Goal: Task Accomplishment & Management: Use online tool/utility

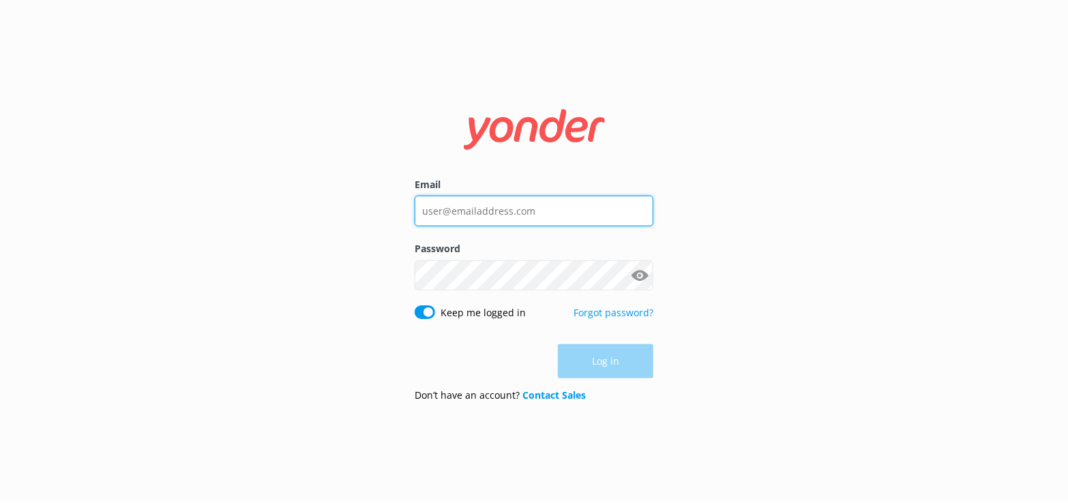
type input "[EMAIL_ADDRESS][DOMAIN_NAME]"
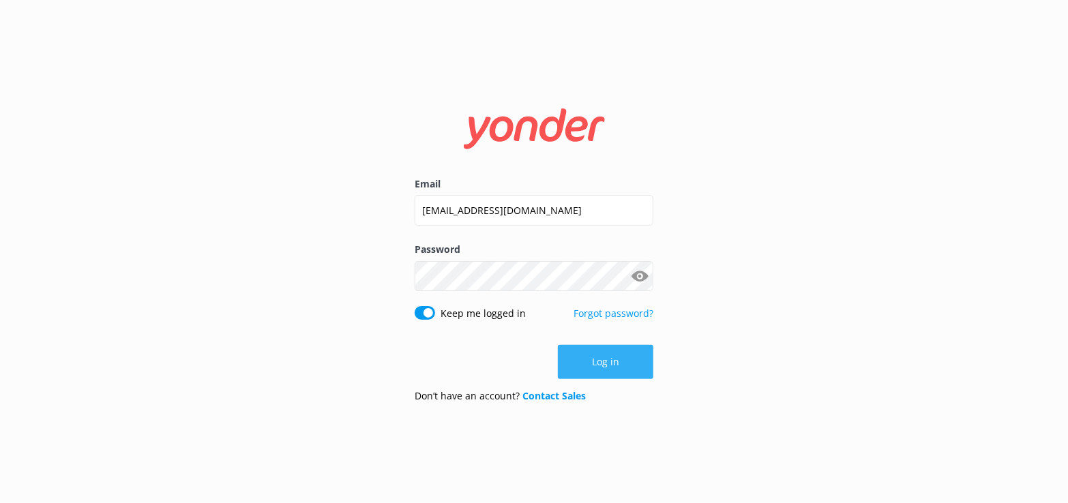
click at [612, 365] on div "Log in" at bounding box center [534, 362] width 239 height 34
click at [607, 363] on button "Log in" at bounding box center [605, 362] width 95 height 34
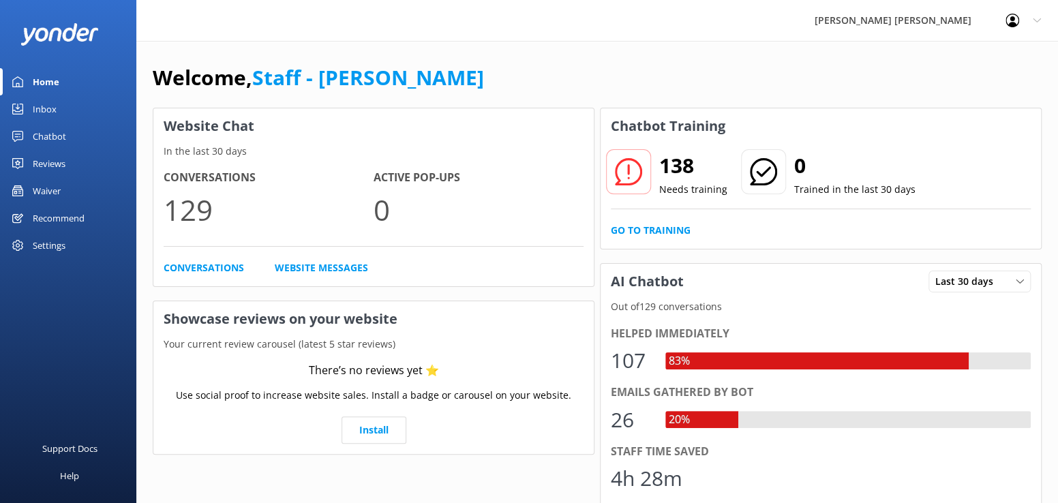
click at [54, 108] on div "Inbox" at bounding box center [45, 108] width 24 height 27
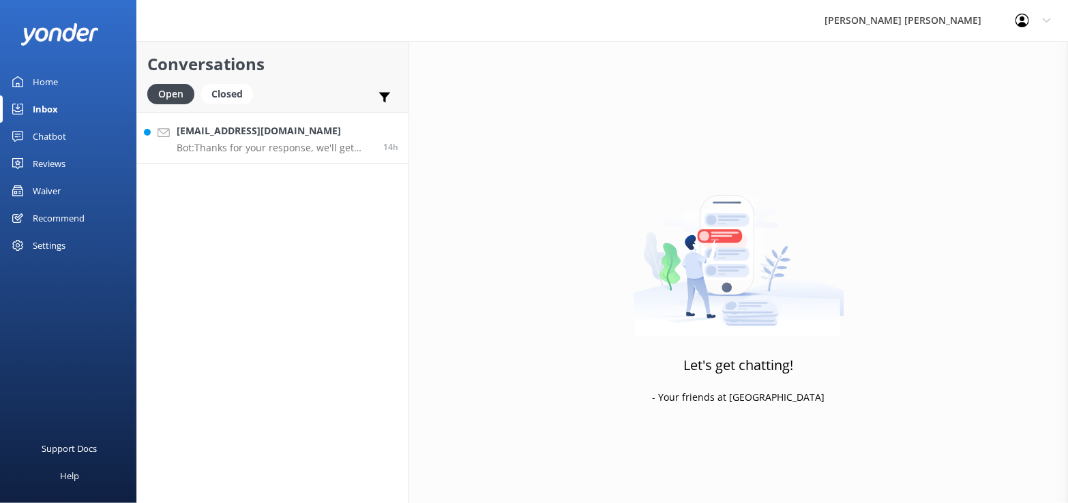
click at [241, 140] on div "[EMAIL_ADDRESS][DOMAIN_NAME] Bot: Thanks for your response, we'll get back to y…" at bounding box center [275, 137] width 196 height 29
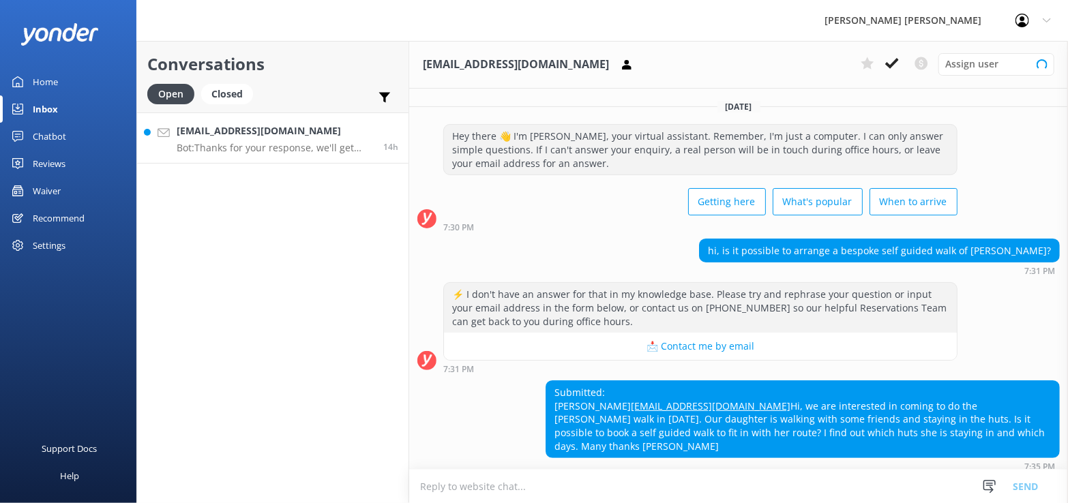
scroll to position [64, 0]
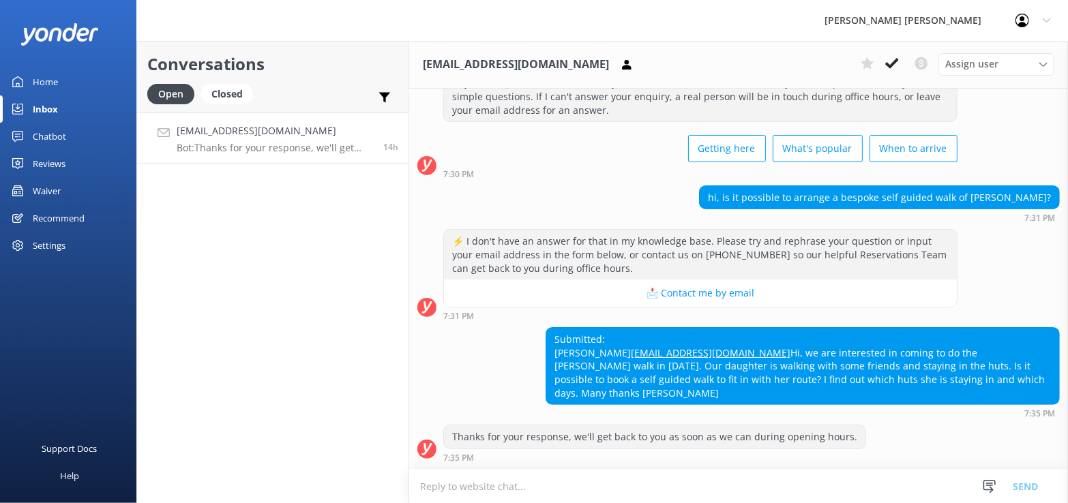
scroll to position [64, 0]
